Goal: Information Seeking & Learning: Learn about a topic

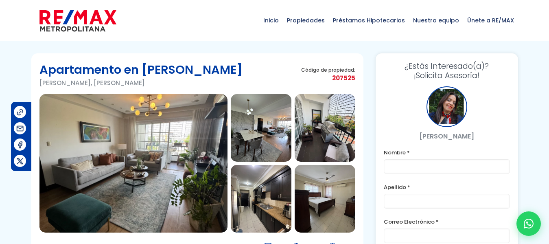
click at [270, 137] on img at bounding box center [261, 128] width 61 height 68
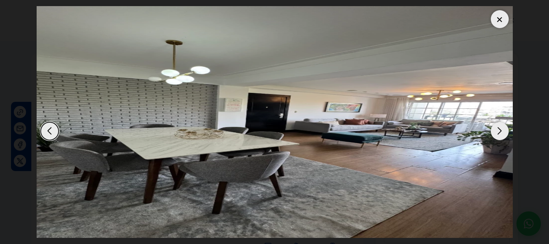
click at [500, 132] on div "Next slide" at bounding box center [499, 131] width 18 height 18
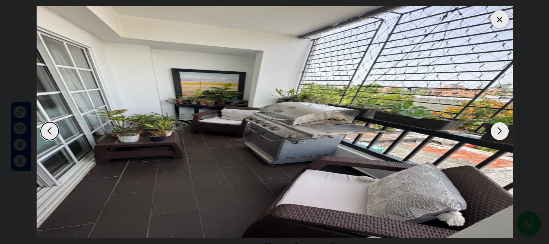
click at [498, 133] on div "Next slide" at bounding box center [499, 131] width 18 height 18
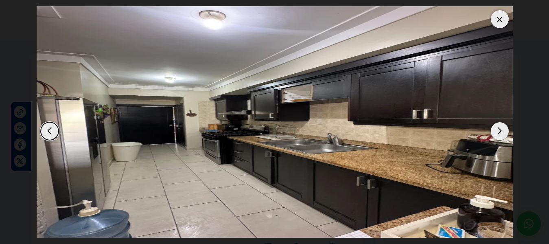
click at [503, 131] on div "Next slide" at bounding box center [499, 131] width 18 height 18
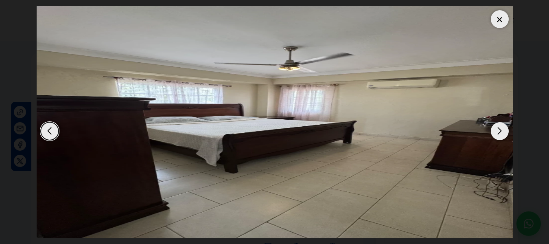
click at [48, 131] on div "Previous slide" at bounding box center [50, 131] width 18 height 18
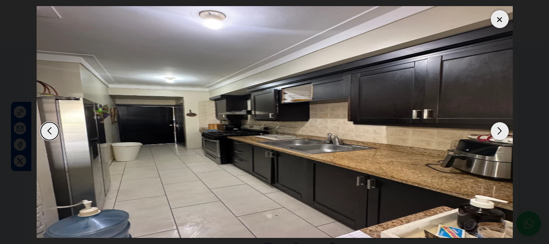
click at [499, 132] on div "Next slide" at bounding box center [499, 131] width 18 height 18
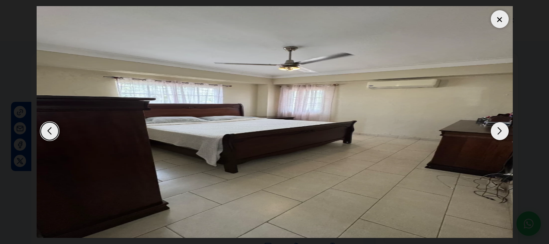
click at [499, 131] on div "Next slide" at bounding box center [499, 131] width 18 height 18
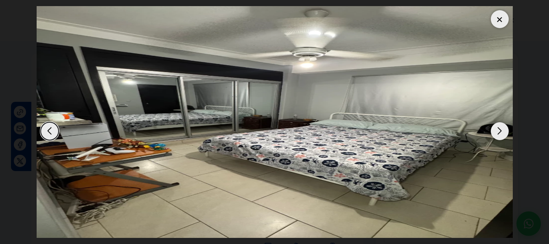
click at [499, 131] on div "Next slide" at bounding box center [499, 131] width 18 height 18
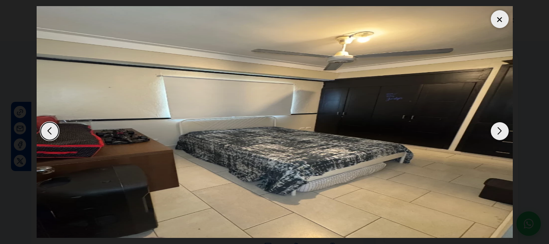
click at [501, 132] on div "Next slide" at bounding box center [499, 131] width 18 height 18
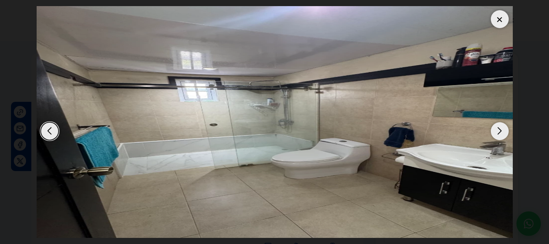
click at [501, 133] on div "Next slide" at bounding box center [499, 131] width 18 height 18
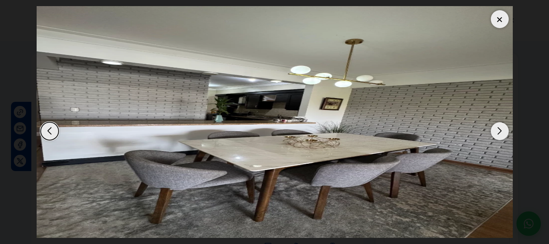
click at [499, 129] on div "Next slide" at bounding box center [499, 131] width 18 height 18
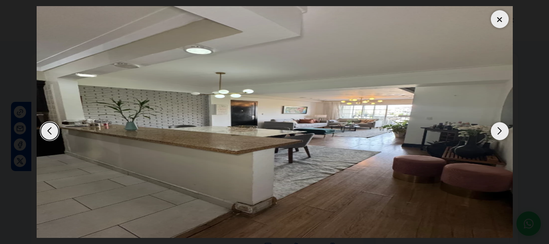
click at [497, 131] on div "Next slide" at bounding box center [499, 131] width 18 height 18
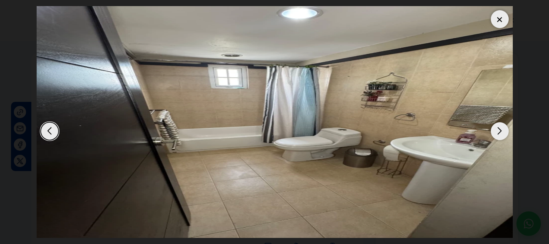
click at [497, 130] on div "Next slide" at bounding box center [499, 131] width 18 height 18
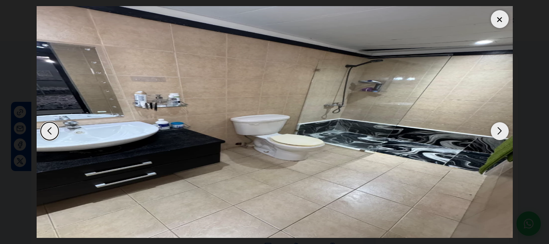
click at [502, 133] on div "Next slide" at bounding box center [499, 131] width 18 height 18
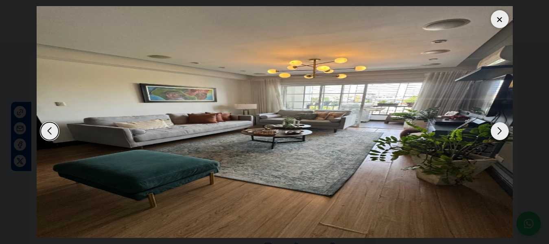
click at [498, 129] on div "Next slide" at bounding box center [499, 131] width 18 height 18
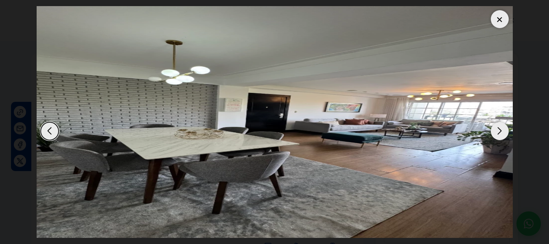
click at [499, 132] on div "Next slide" at bounding box center [499, 131] width 18 height 18
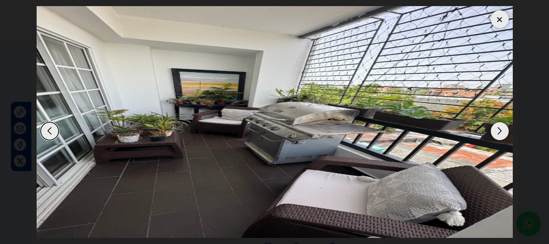
click at [497, 129] on div "Next slide" at bounding box center [499, 131] width 18 height 18
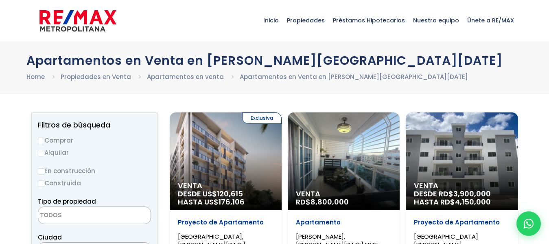
select select
click at [39, 170] on input "En construcción" at bounding box center [41, 171] width 7 height 7
radio input "true"
